Goal: Task Accomplishment & Management: Complete application form

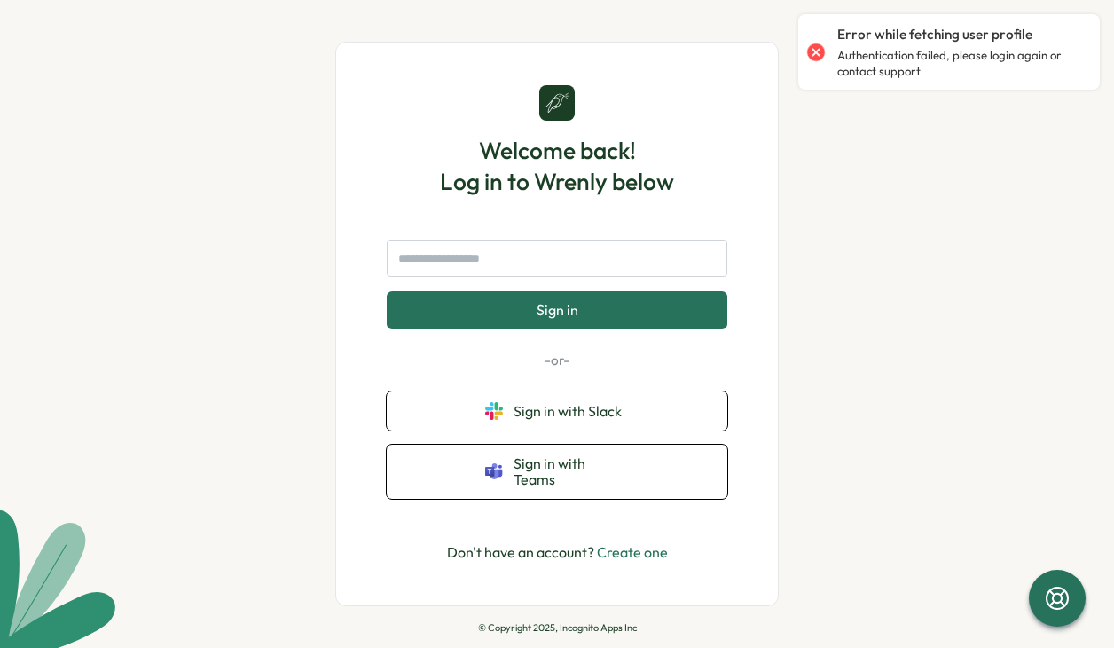
click at [511, 287] on form "Sign in" at bounding box center [557, 285] width 341 height 90
click at [512, 271] on input "text" at bounding box center [557, 258] width 341 height 37
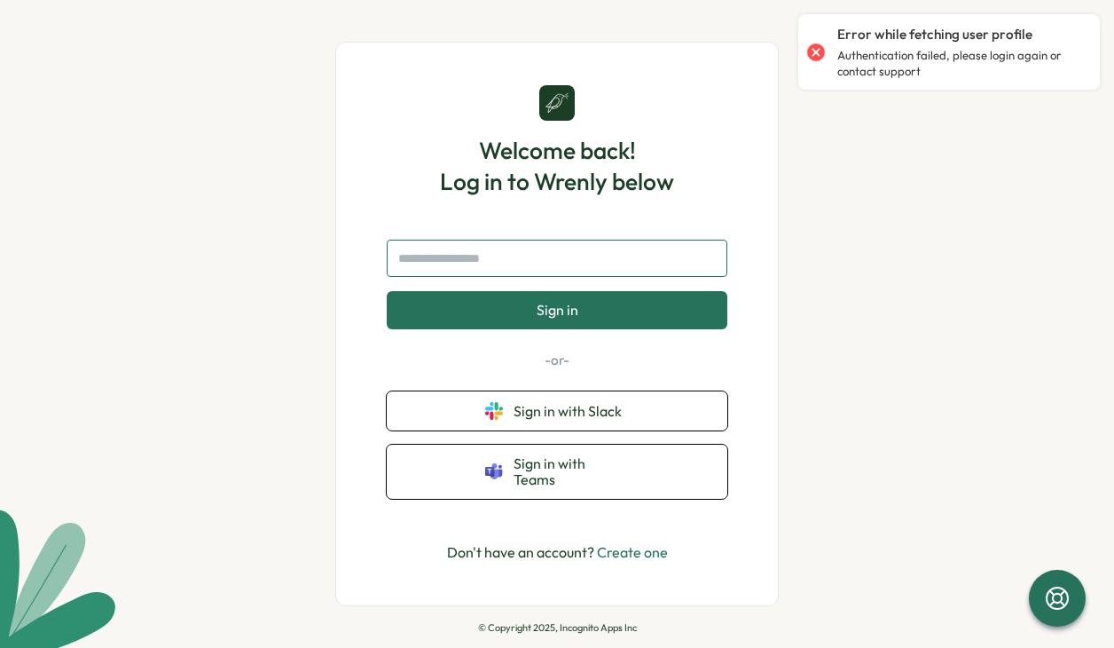
click at [512, 271] on input "text" at bounding box center [557, 258] width 341 height 37
click at [547, 250] on input "text" at bounding box center [557, 258] width 341 height 37
click at [543, 261] on input "text" at bounding box center [557, 258] width 341 height 37
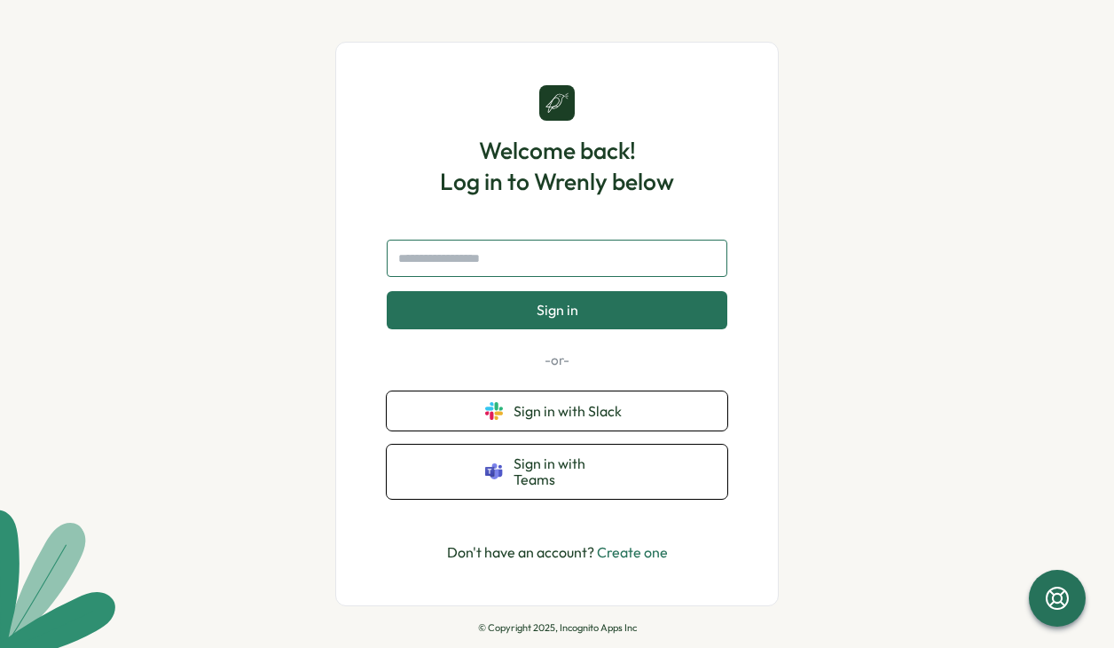
click at [564, 263] on input "text" at bounding box center [557, 258] width 341 height 37
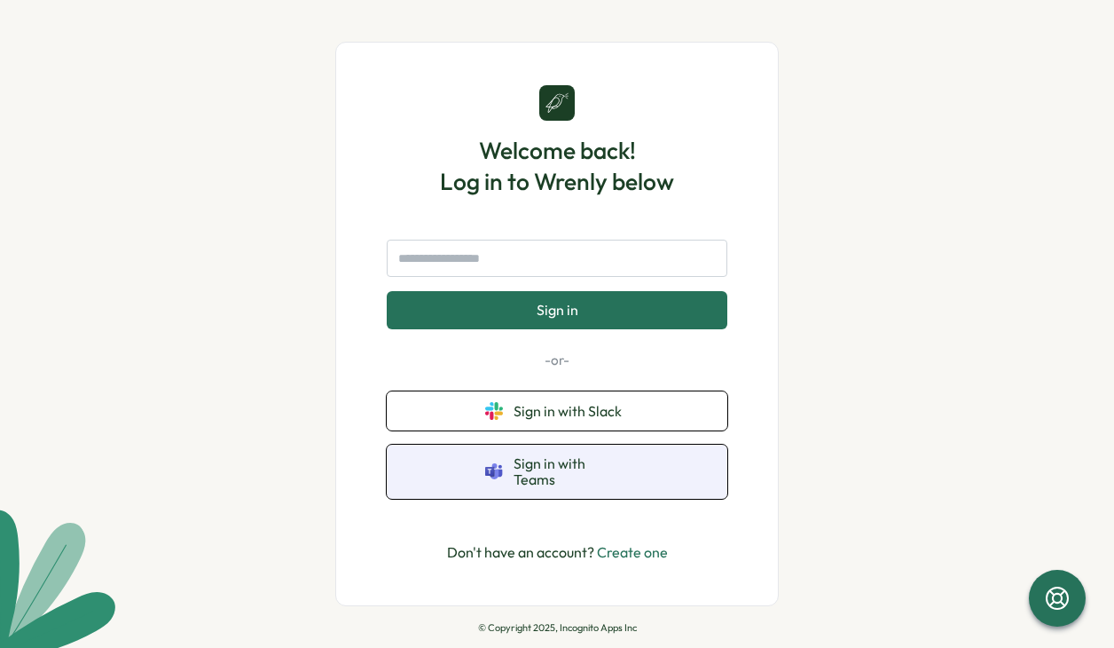
click at [565, 475] on span "Sign in with Teams" at bounding box center [571, 471] width 115 height 33
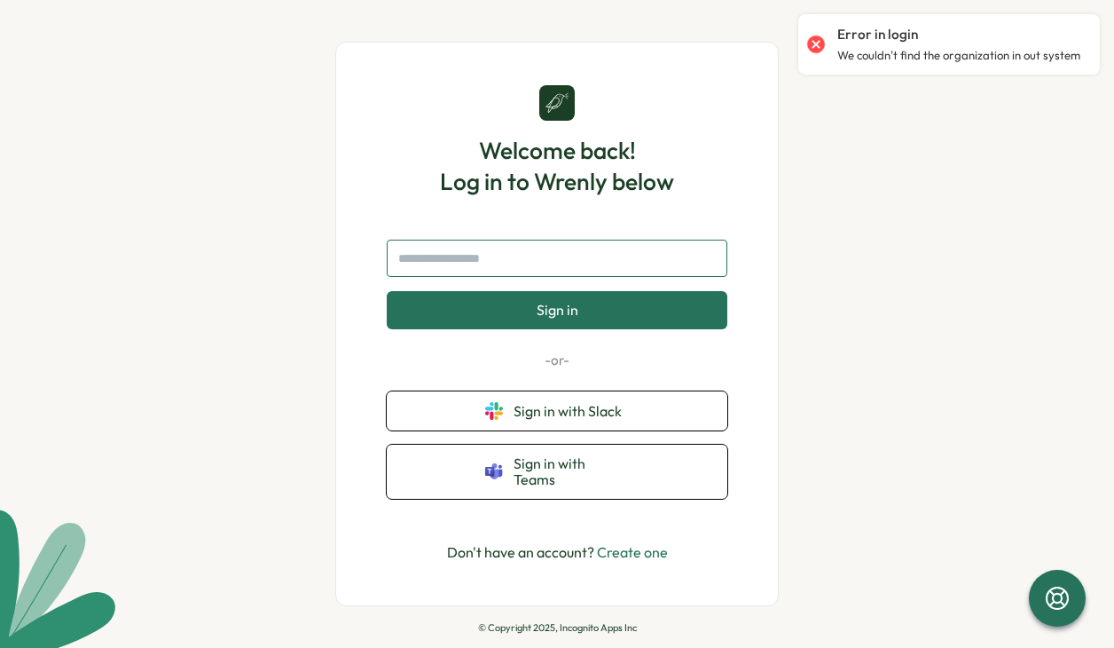
click at [513, 265] on input "text" at bounding box center [557, 258] width 341 height 37
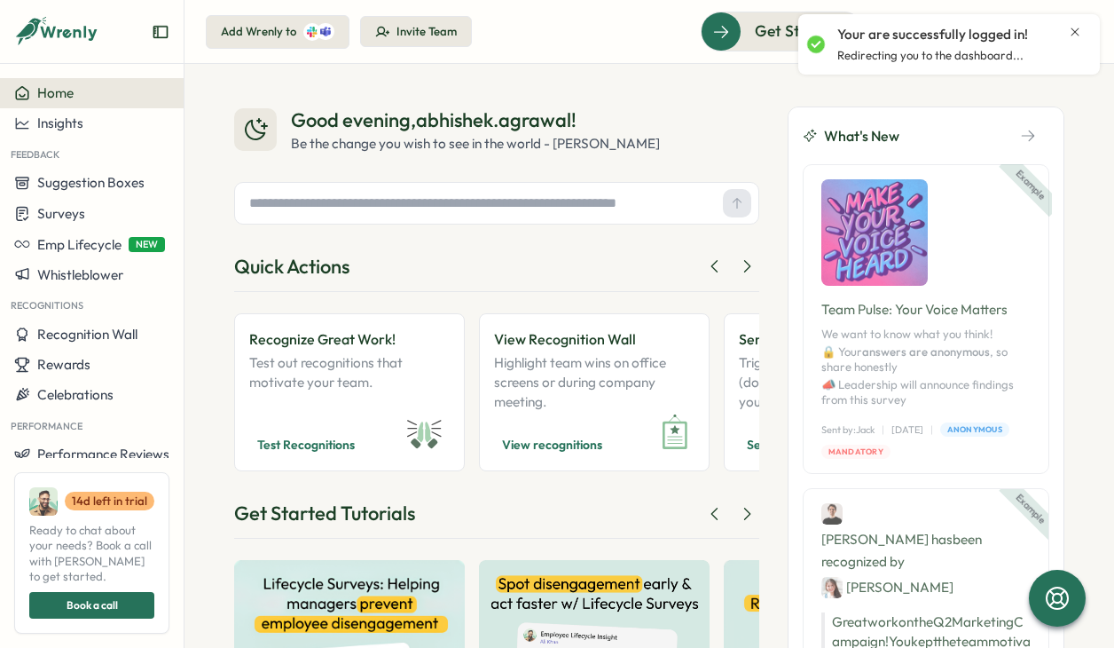
click at [1074, 34] on icon "Close notification" at bounding box center [1075, 32] width 14 height 14
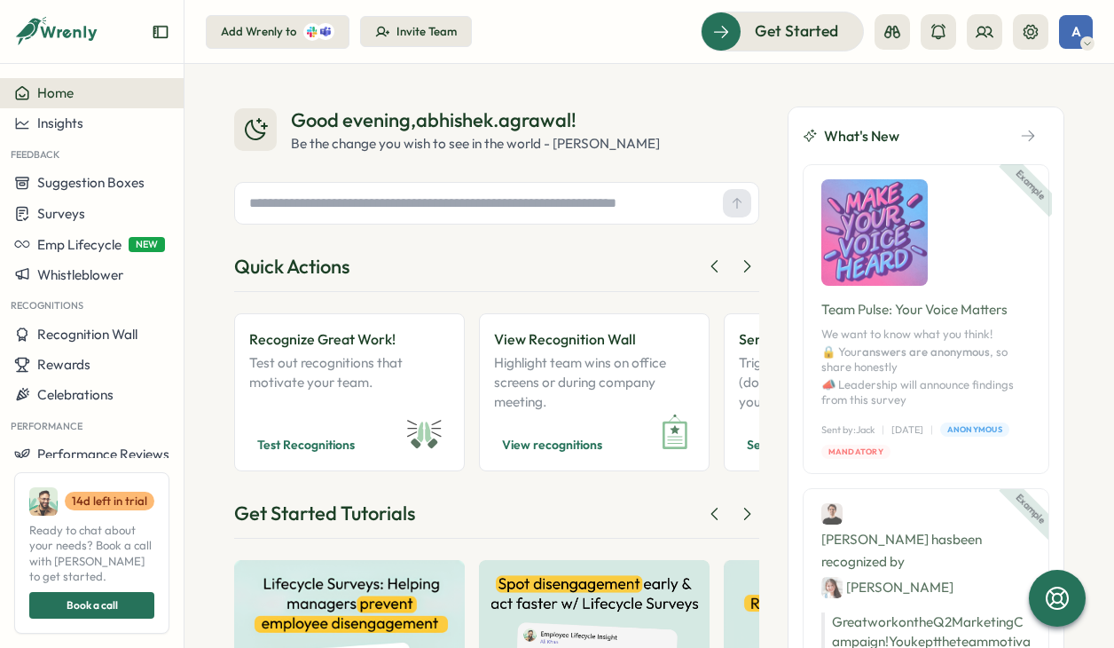
click at [1086, 37] on icon at bounding box center [1087, 43] width 9 height 14
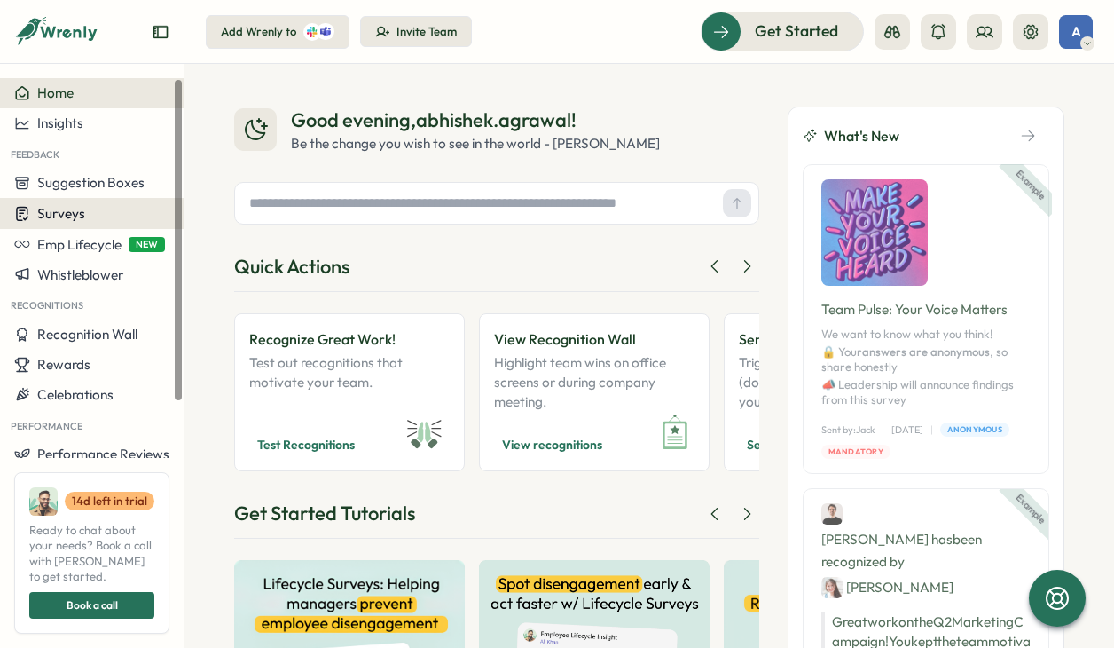
click at [89, 216] on div "Surveys" at bounding box center [91, 213] width 155 height 17
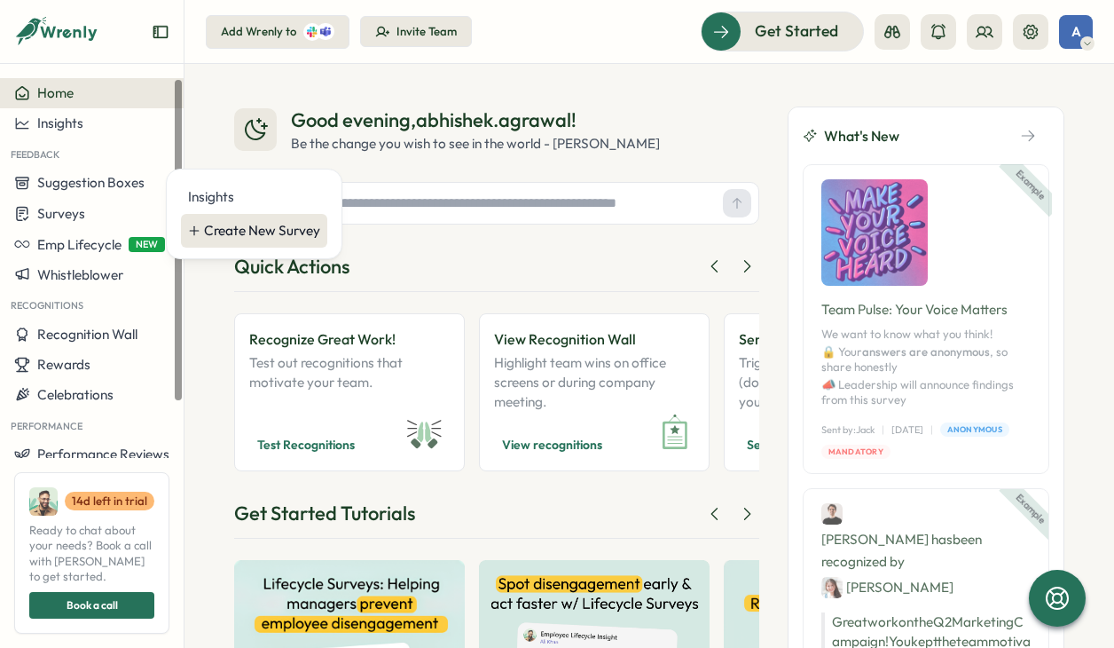
click at [219, 237] on div "Create New Survey" at bounding box center [262, 231] width 116 height 20
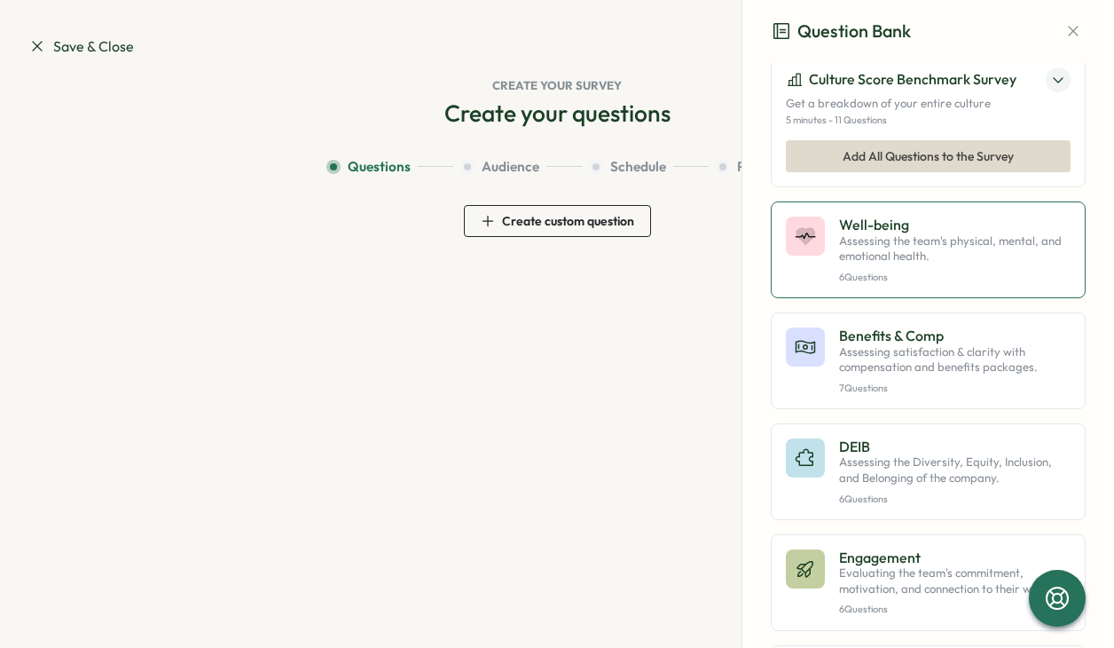
scroll to position [258, 0]
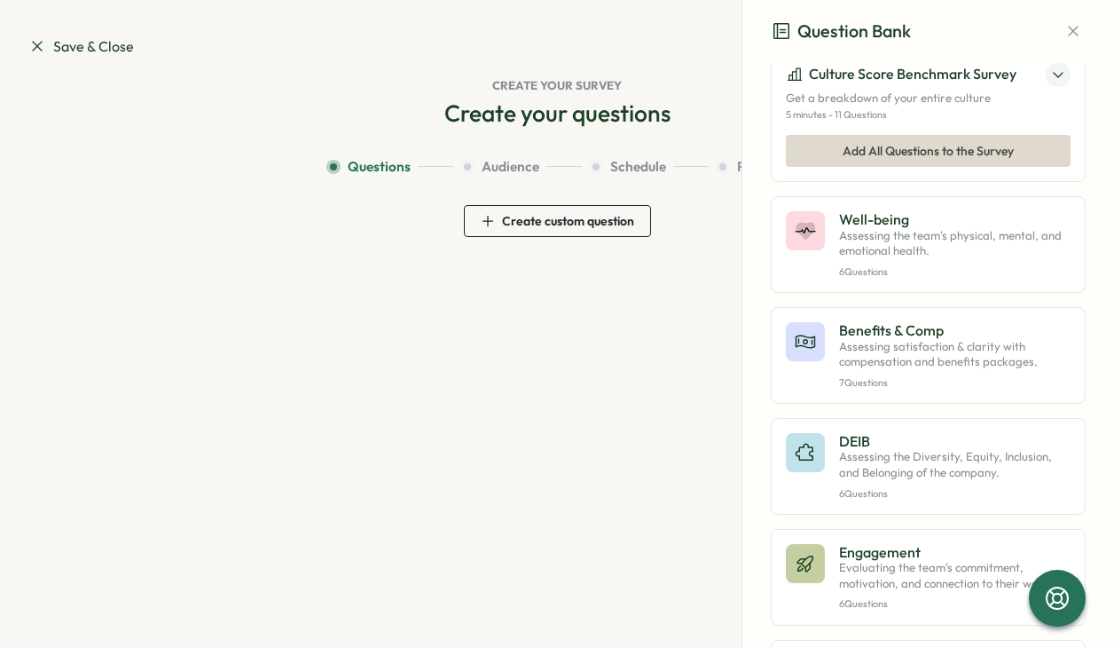
click at [1046, 87] on button at bounding box center [1058, 74] width 25 height 25
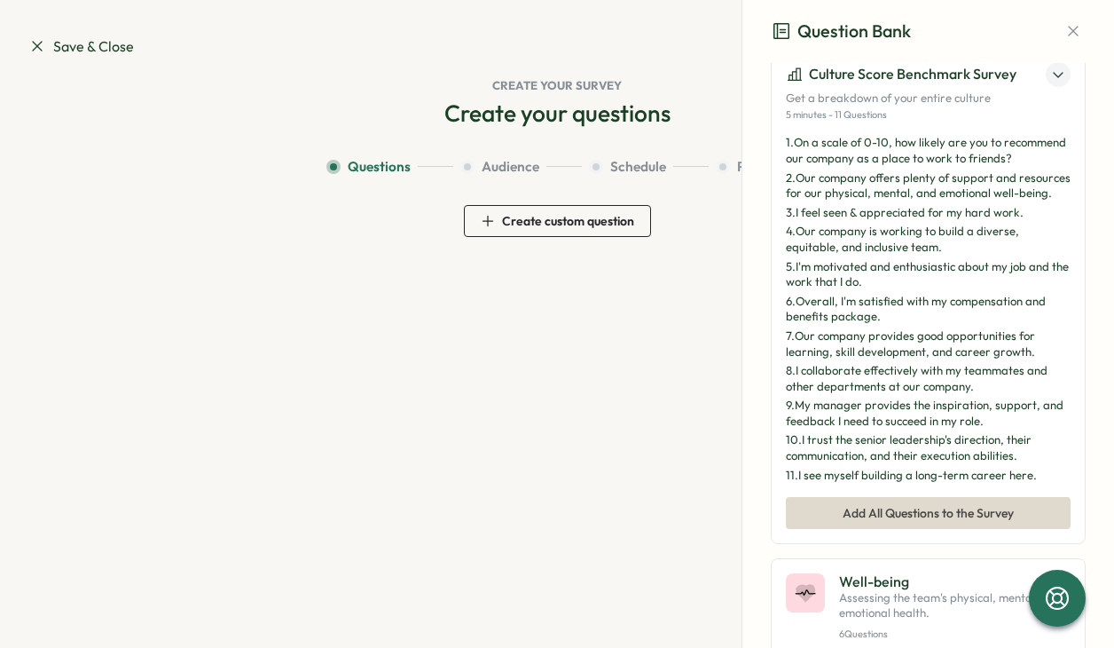
click at [1046, 87] on button at bounding box center [1058, 74] width 25 height 25
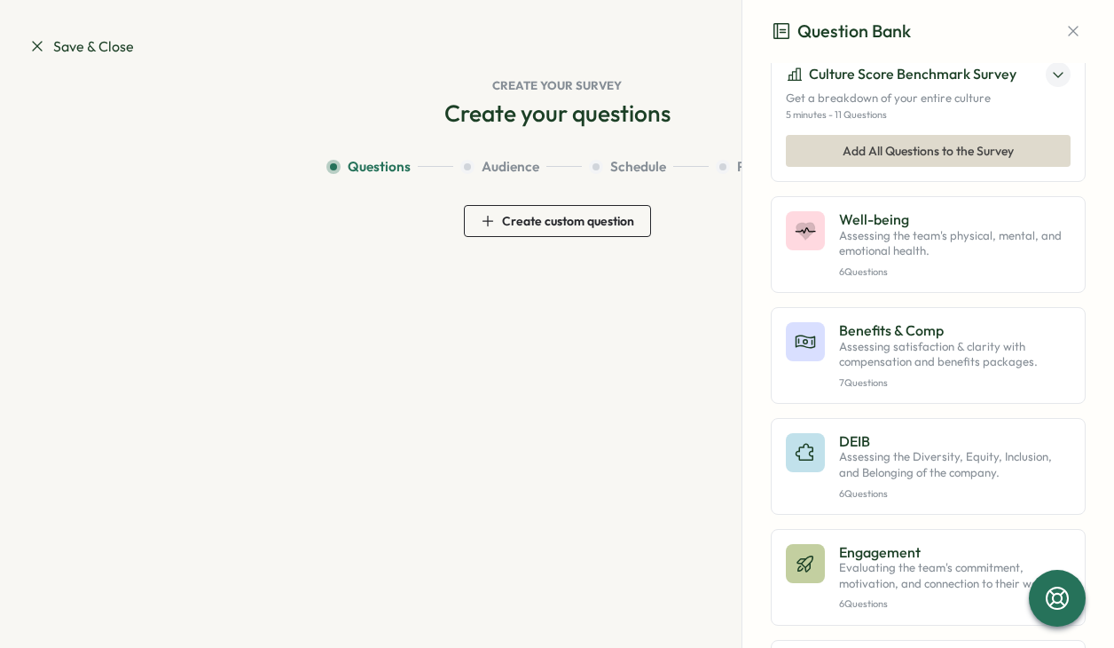
click at [908, 166] on span "Add All Questions to the Survey" at bounding box center [928, 151] width 171 height 30
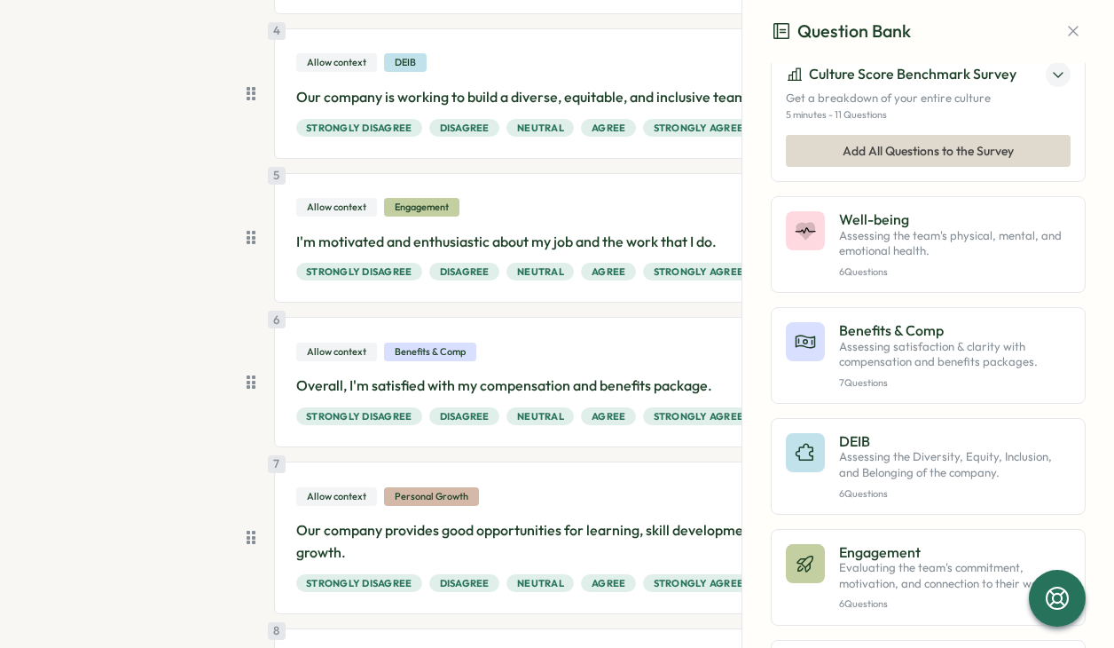
scroll to position [1369, 0]
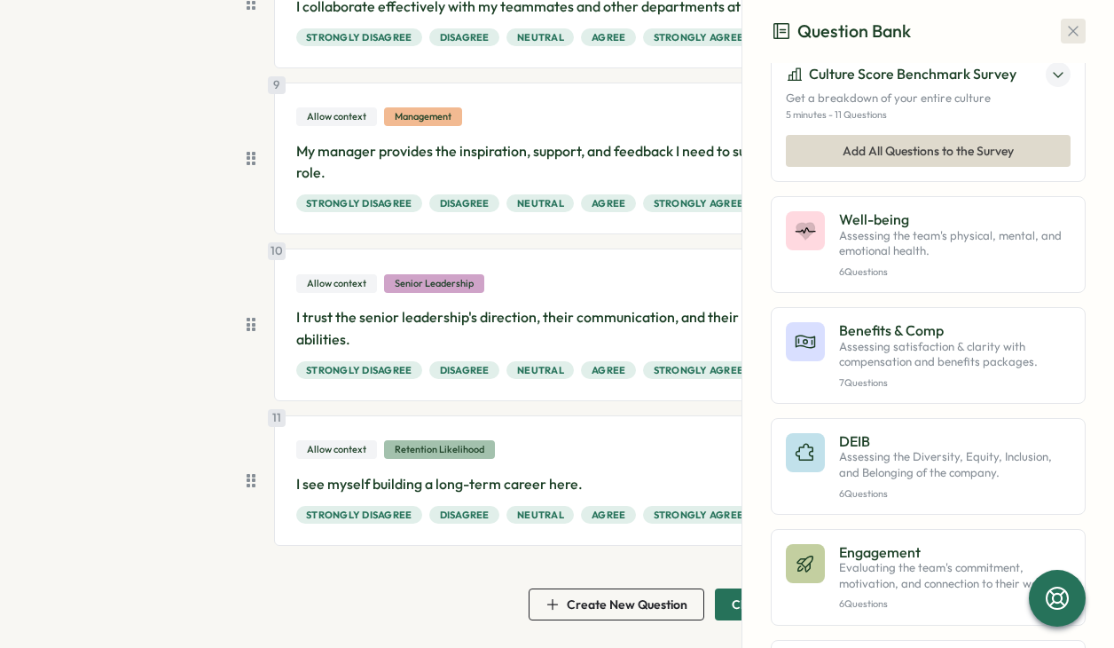
click at [1068, 34] on icon "button" at bounding box center [1073, 32] width 10 height 10
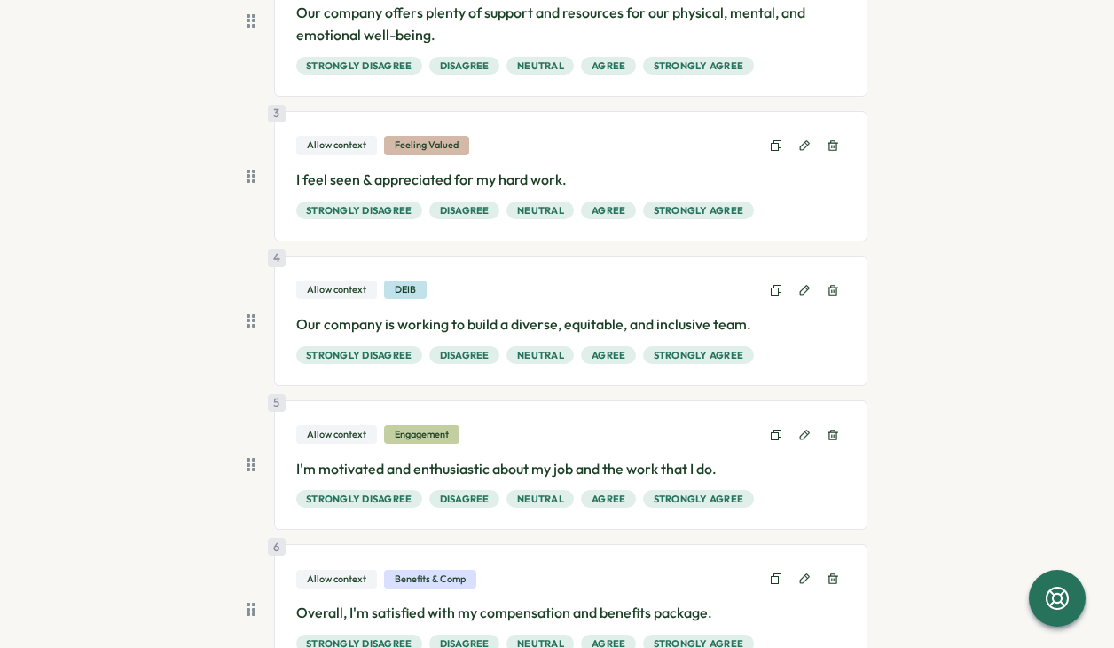
scroll to position [0, 0]
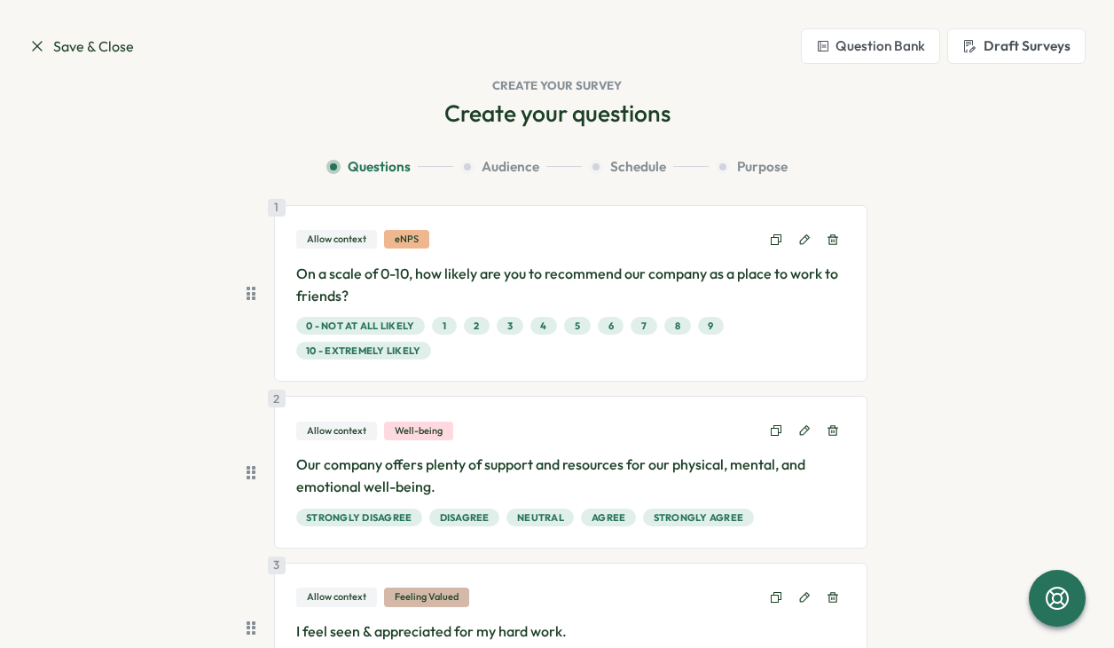
click at [989, 55] on button "Draft Surveys" at bounding box center [1016, 45] width 138 height 35
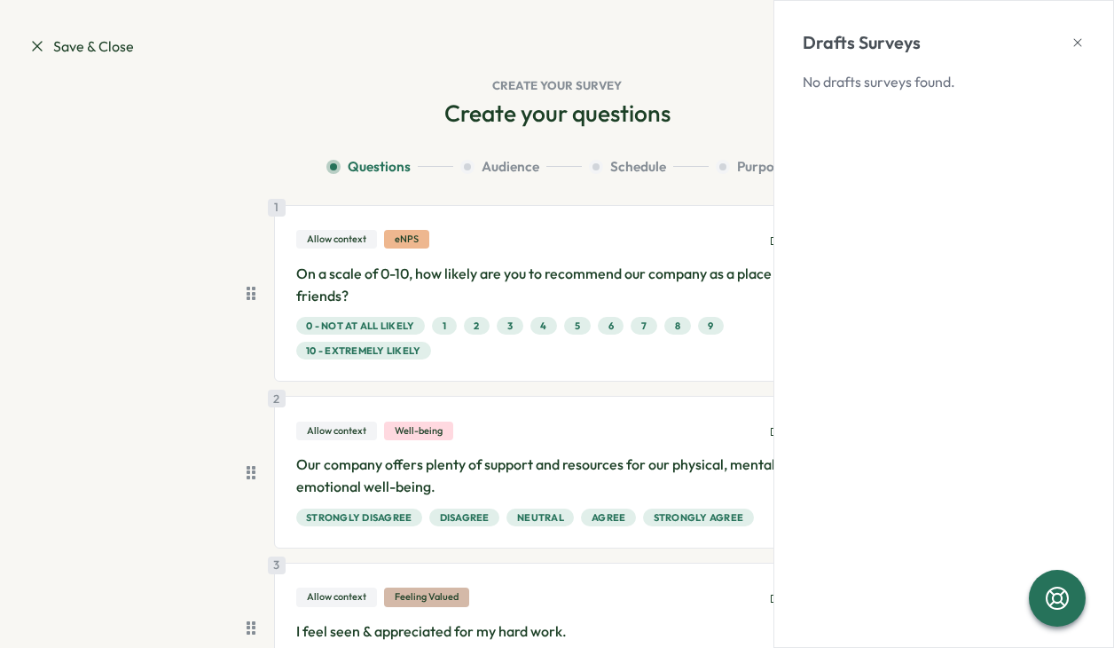
click at [1081, 44] on icon at bounding box center [1078, 42] width 14 height 14
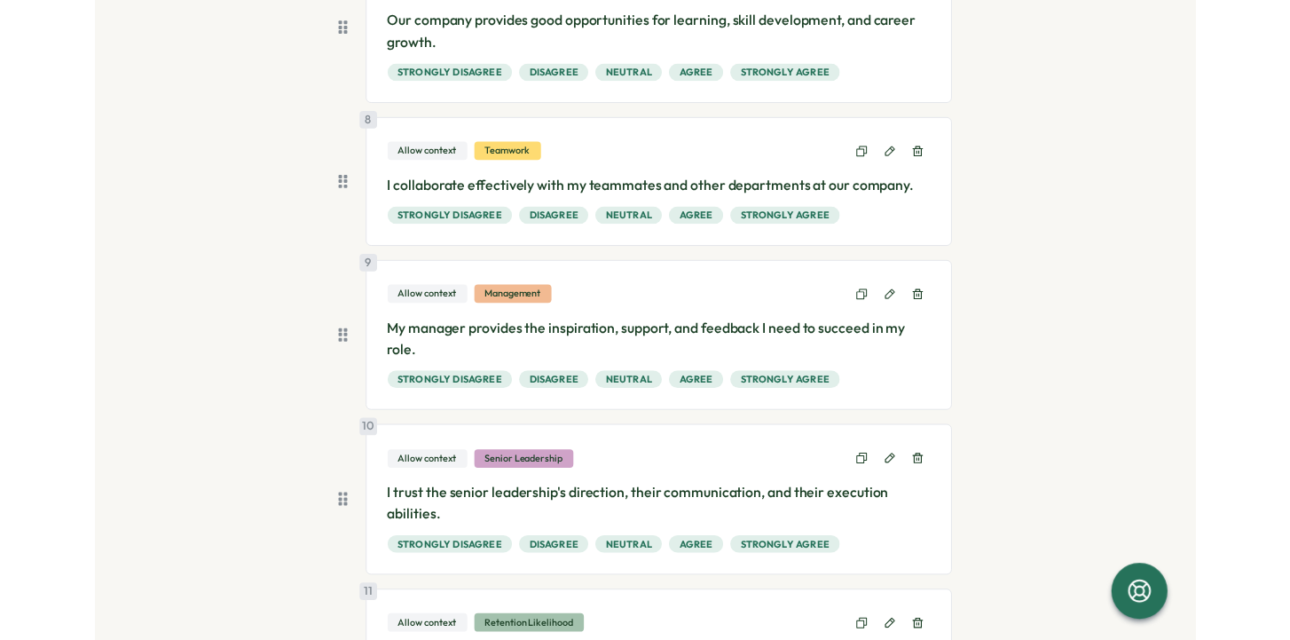
scroll to position [1369, 0]
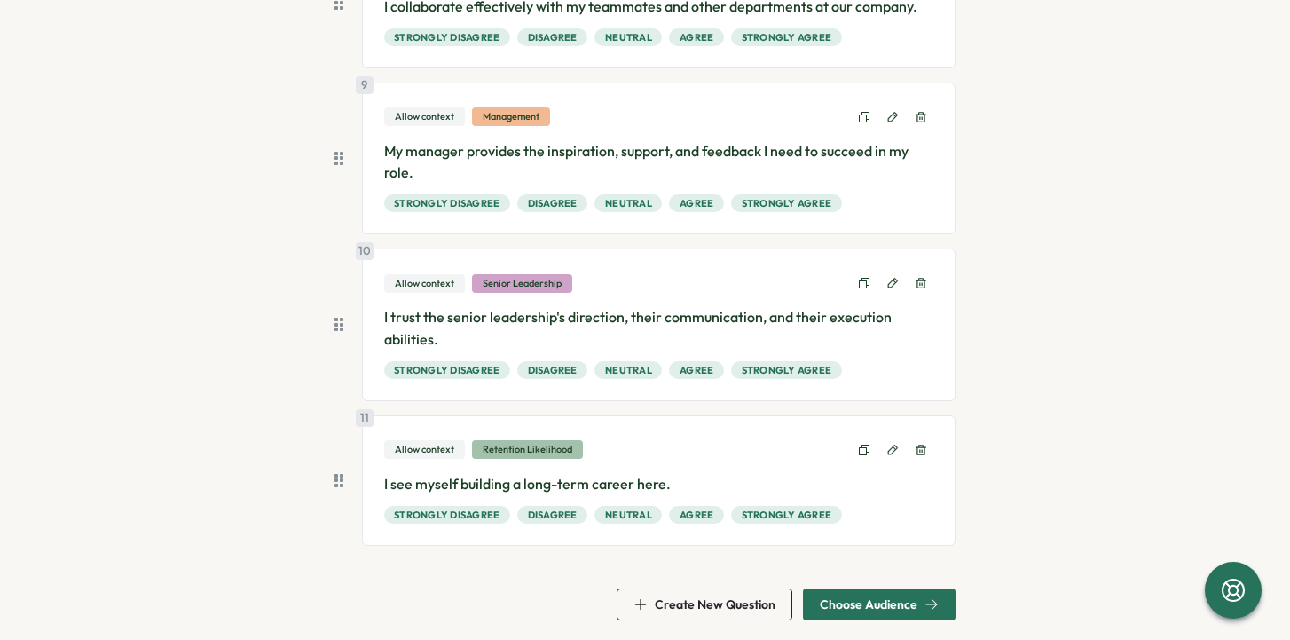
click at [848, 599] on span "Choose Audience" at bounding box center [869, 604] width 98 height 12
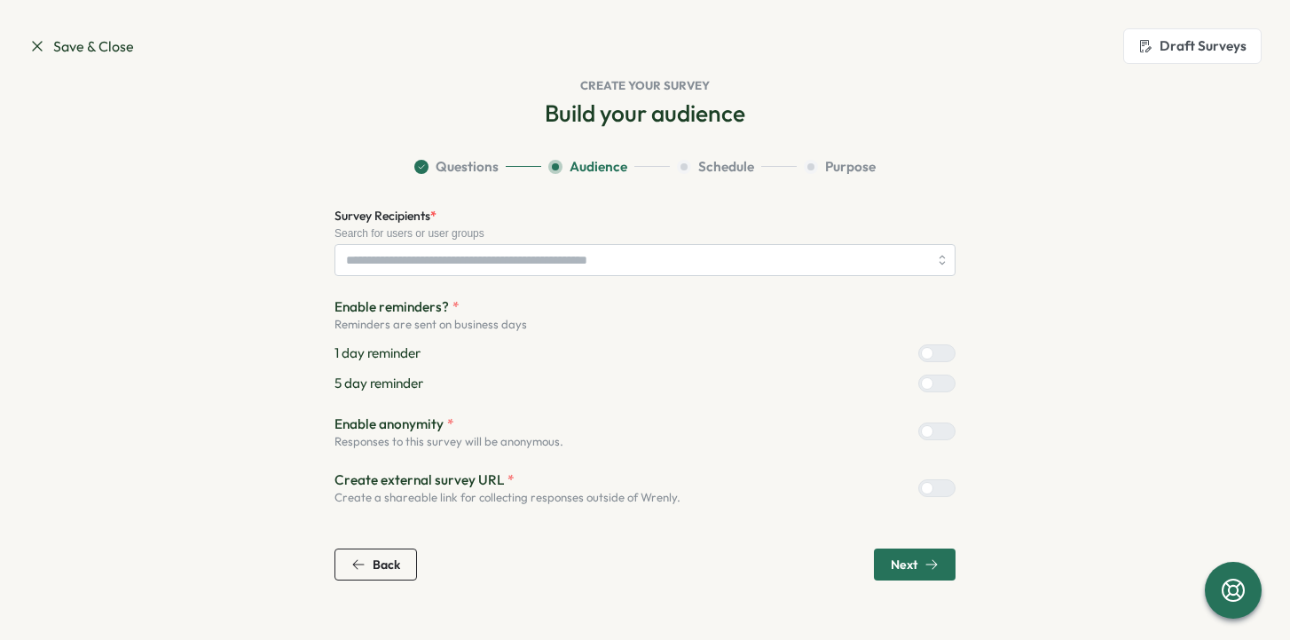
scroll to position [0, 0]
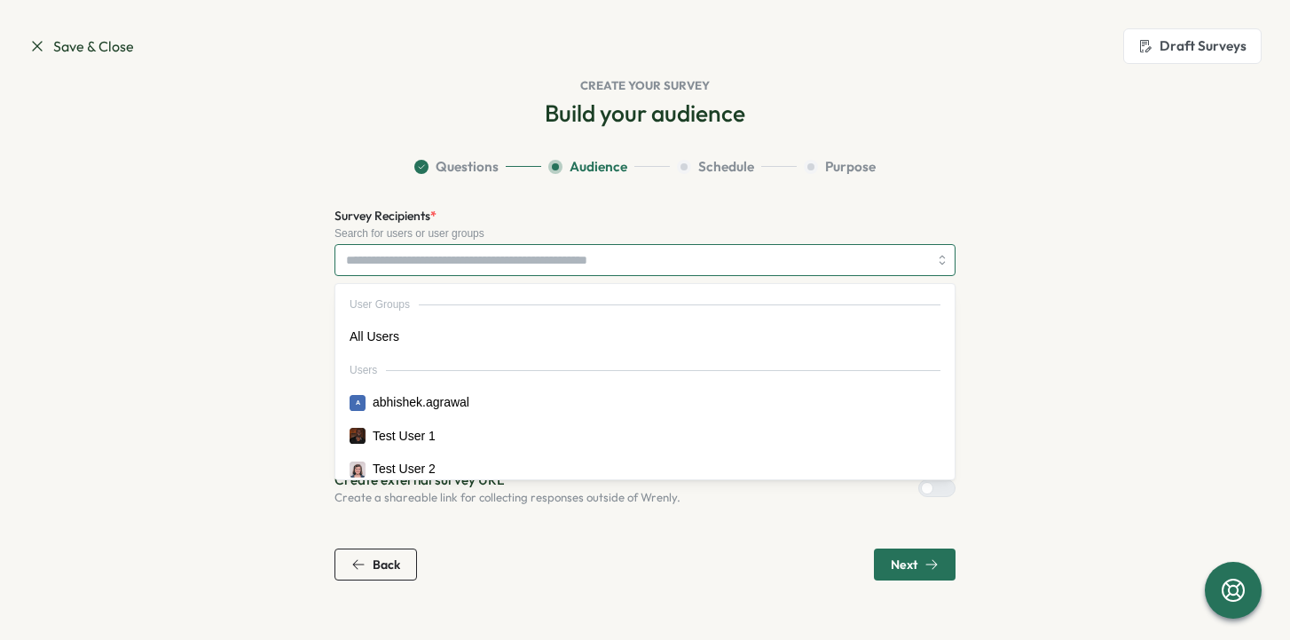
click at [438, 273] on input "Survey Recipients *" at bounding box center [637, 260] width 582 height 30
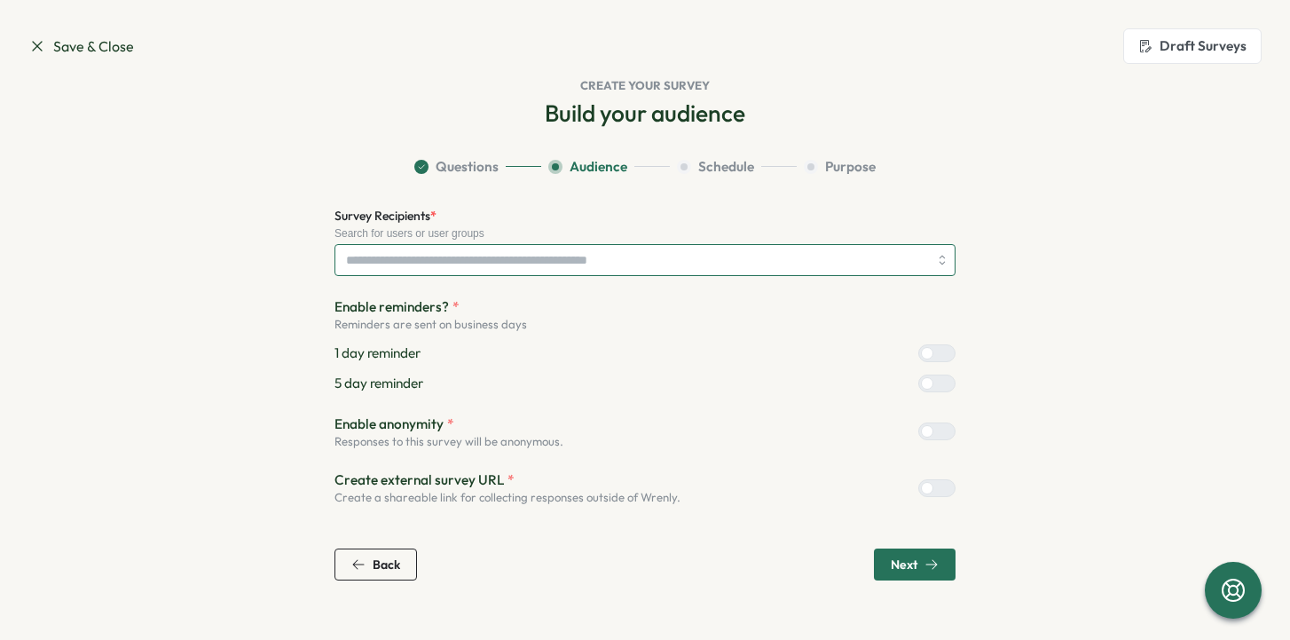
click at [420, 262] on input "Survey Recipients *" at bounding box center [637, 260] width 582 height 30
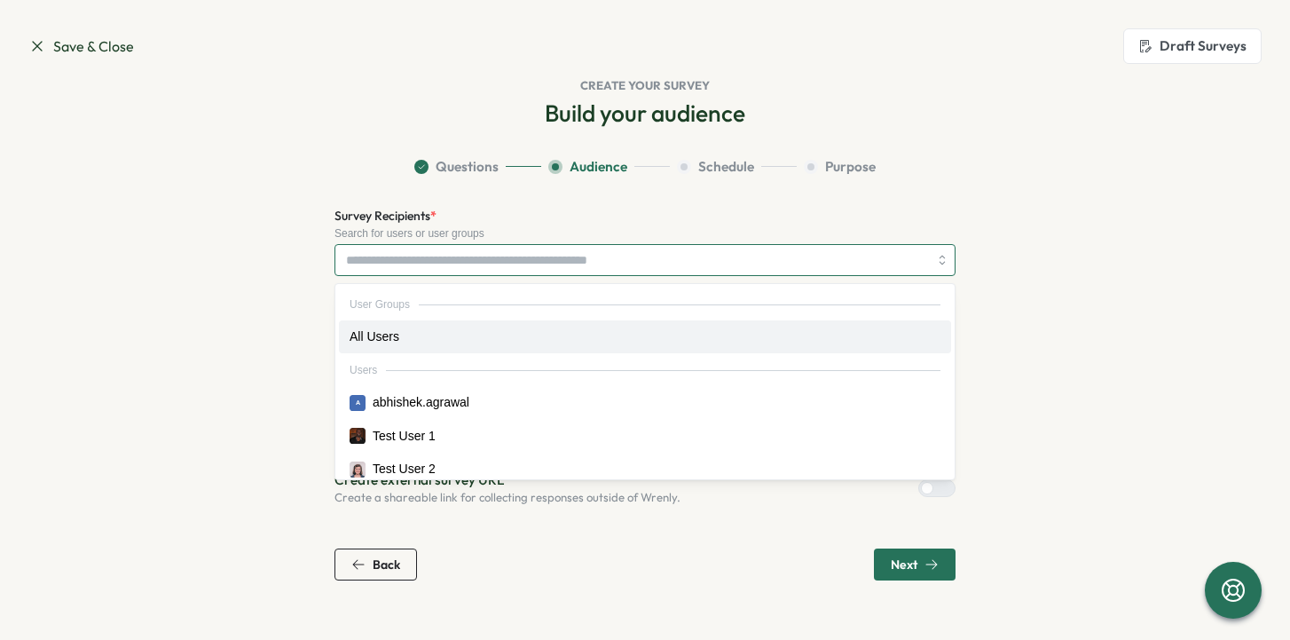
click at [420, 262] on input "Survey Recipients *" at bounding box center [637, 260] width 582 height 30
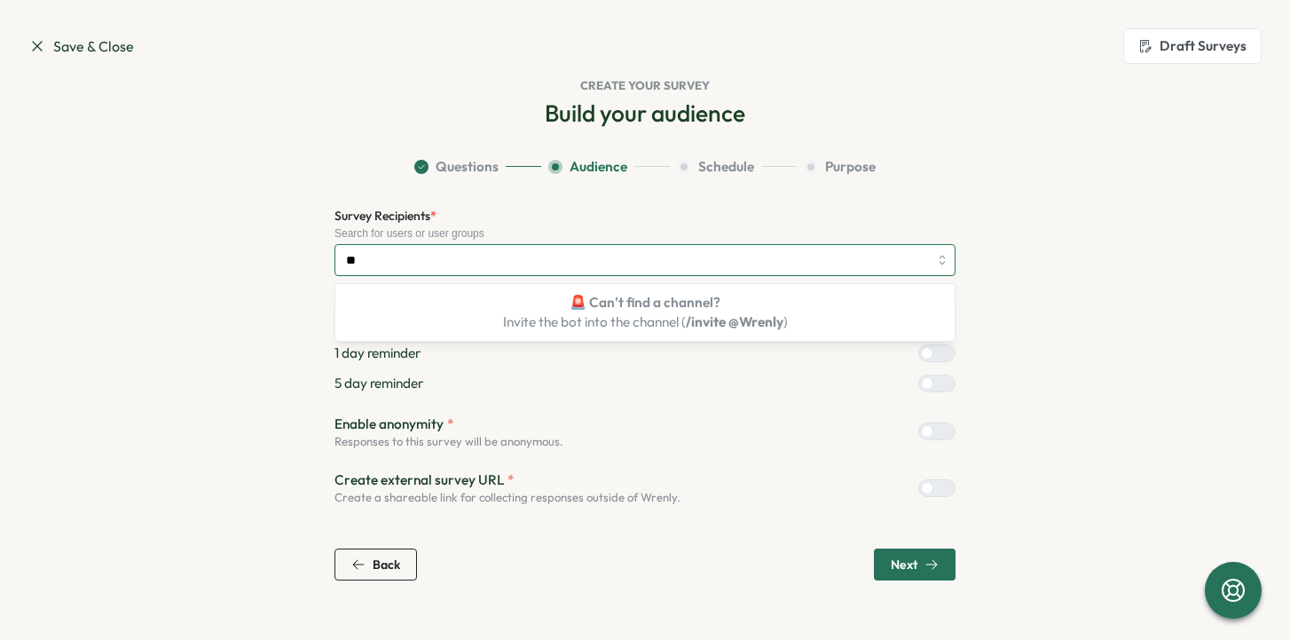
type input "*"
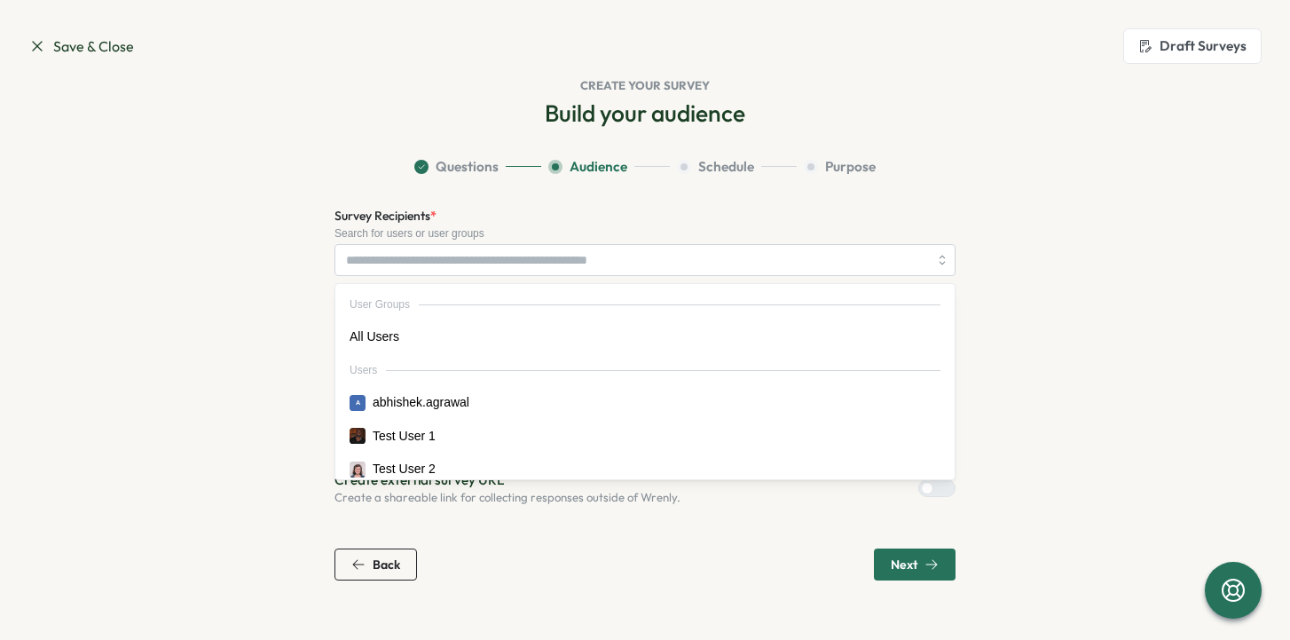
click at [221, 153] on div "Build your audience Question Bank Expert-Guided Analytics Get more than just re…" at bounding box center [644, 339] width 1233 height 483
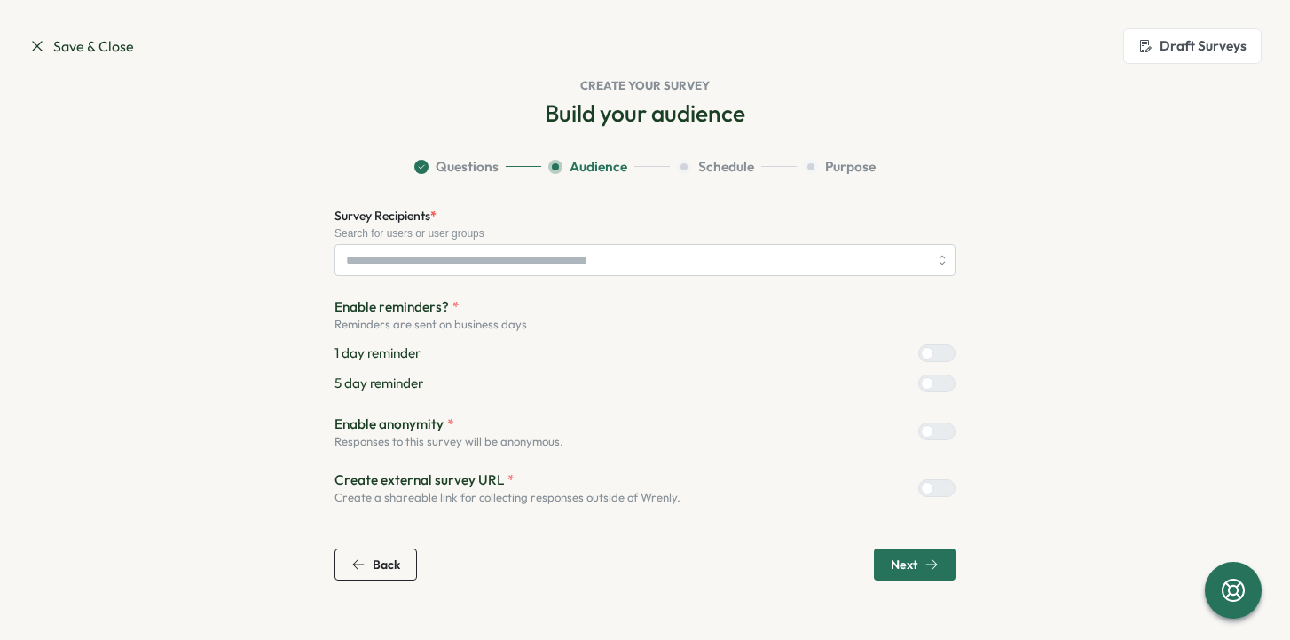
click at [43, 54] on icon at bounding box center [37, 46] width 18 height 18
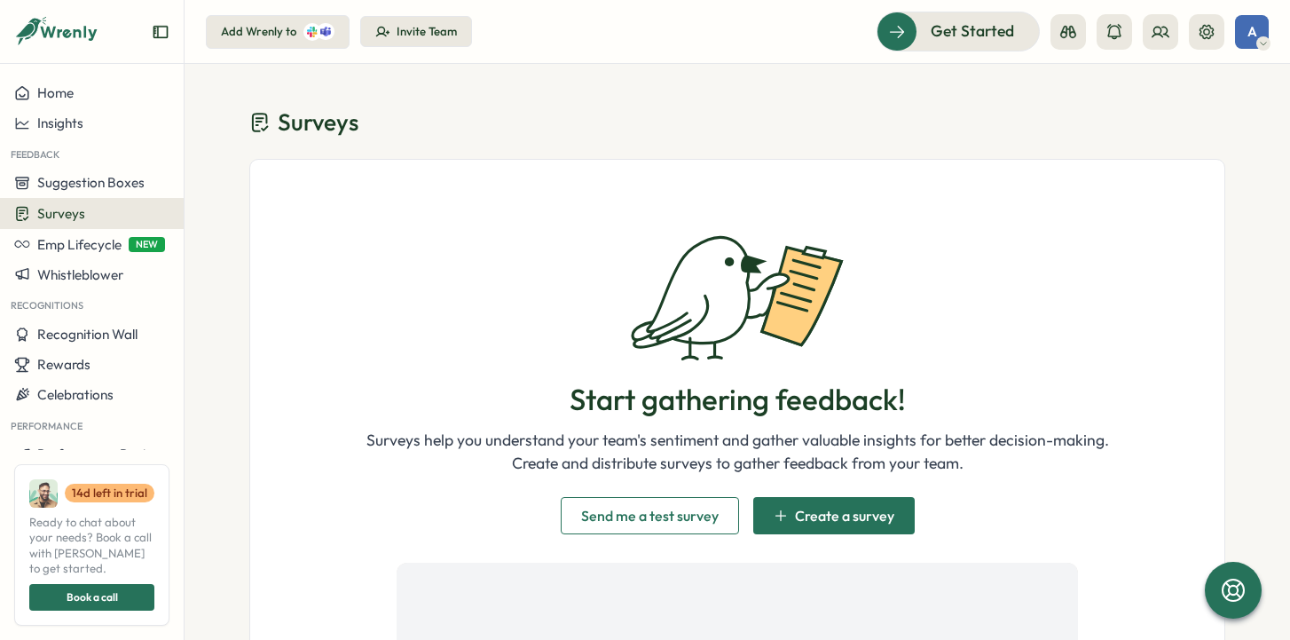
click at [296, 36] on div "Add Wrenly to" at bounding box center [278, 32] width 114 height 18
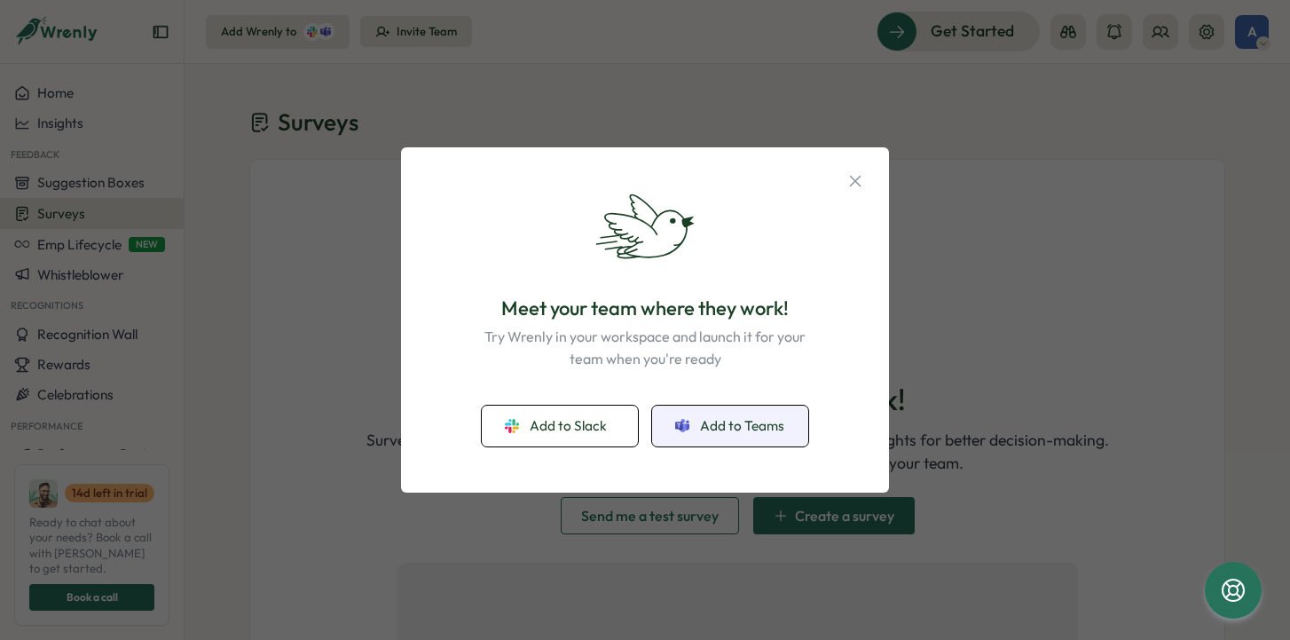
click at [747, 429] on span "Add to Teams" at bounding box center [742, 426] width 84 height 20
